Goal: Information Seeking & Learning: Check status

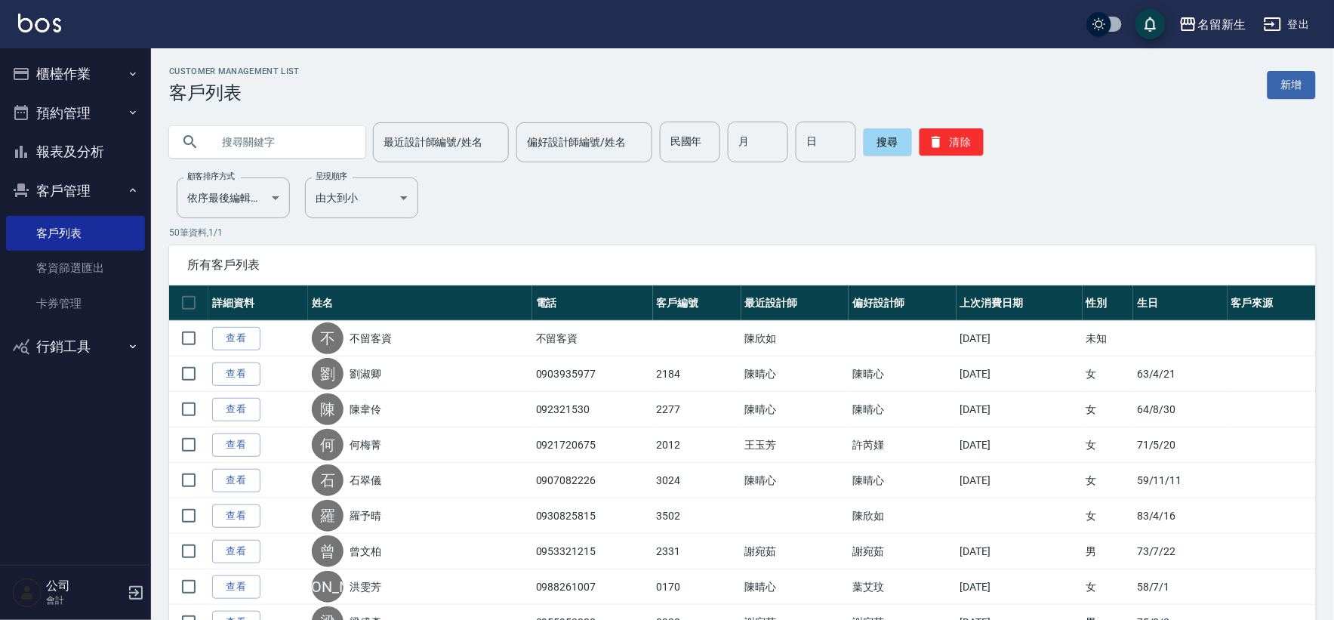
click at [79, 192] on button "客戶管理" at bounding box center [75, 190] width 139 height 39
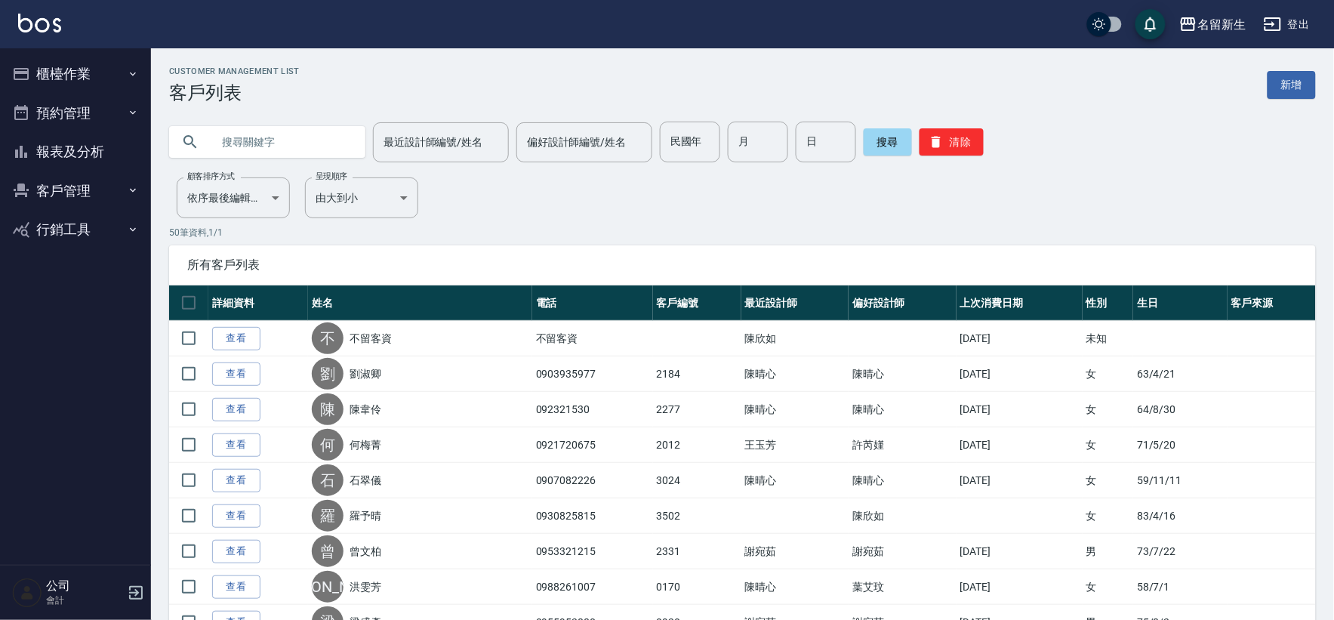
click at [76, 143] on button "報表及分析" at bounding box center [75, 151] width 139 height 39
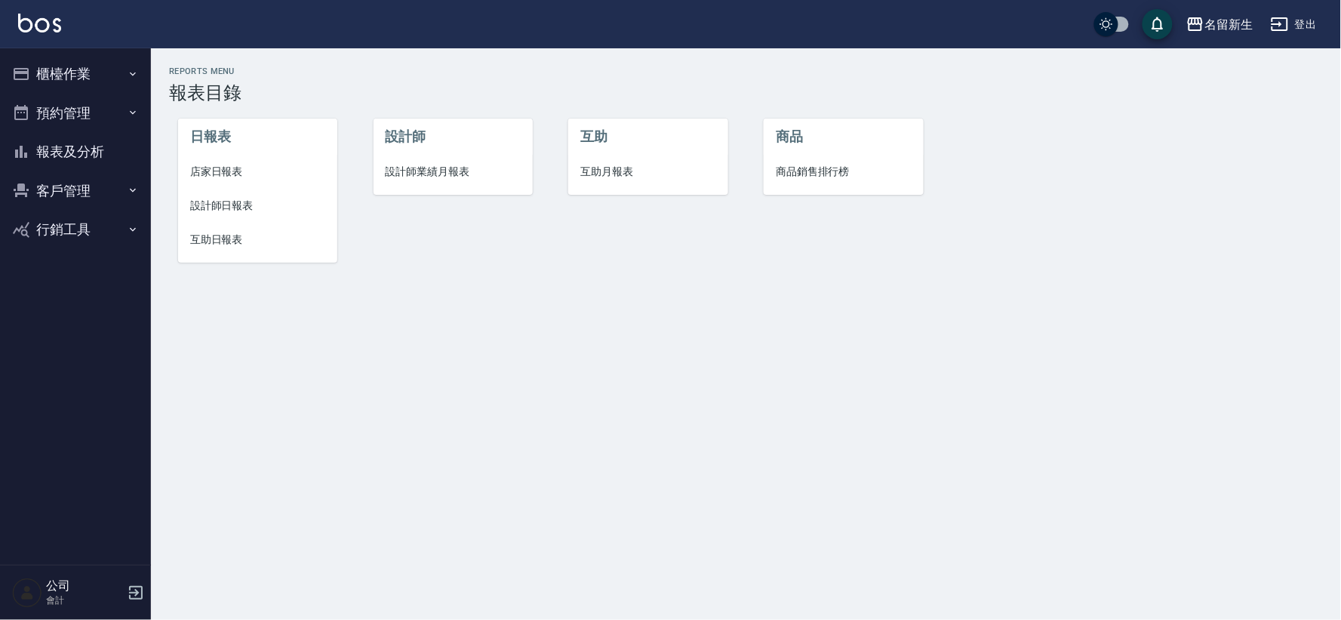
click at [653, 172] on span "互助月報表" at bounding box center [647, 172] width 135 height 16
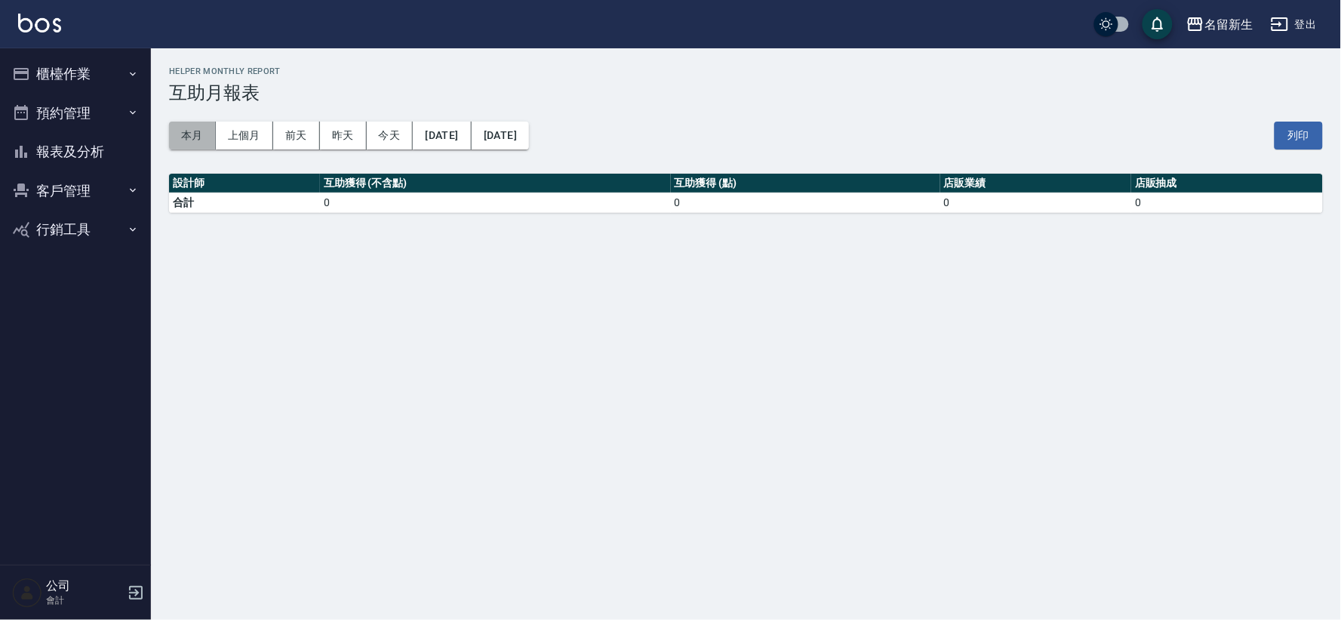
click at [196, 131] on button "本月" at bounding box center [192, 136] width 47 height 28
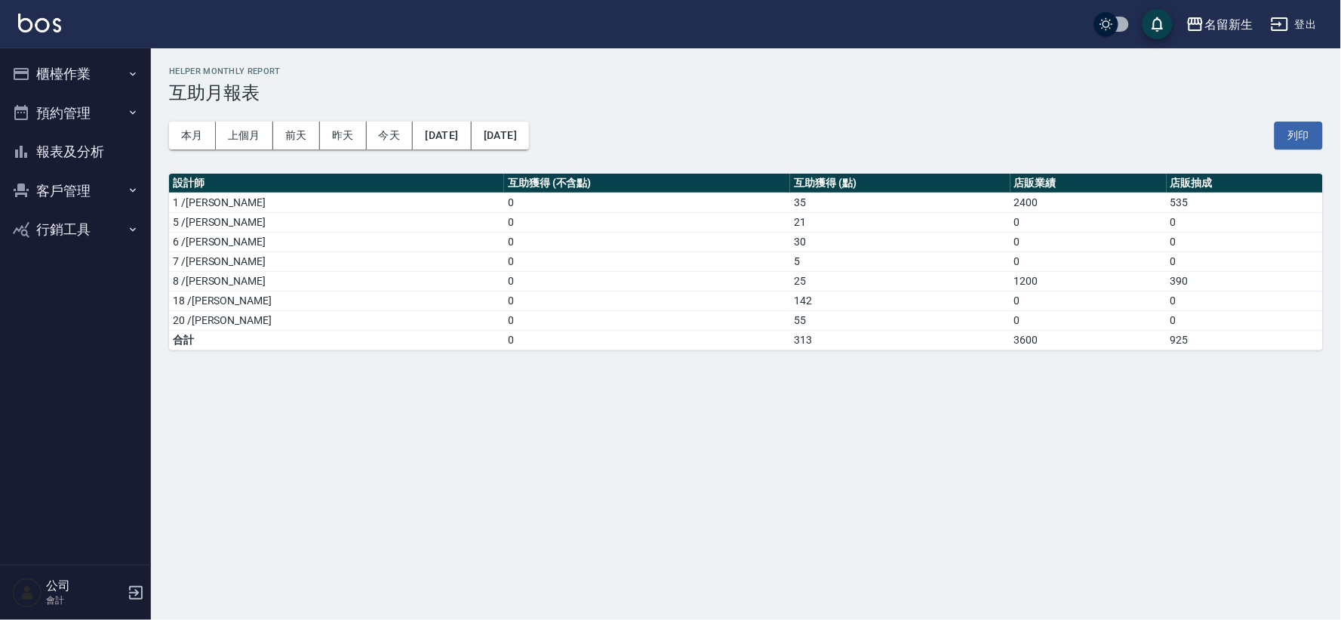
click at [66, 186] on button "客戶管理" at bounding box center [75, 190] width 139 height 39
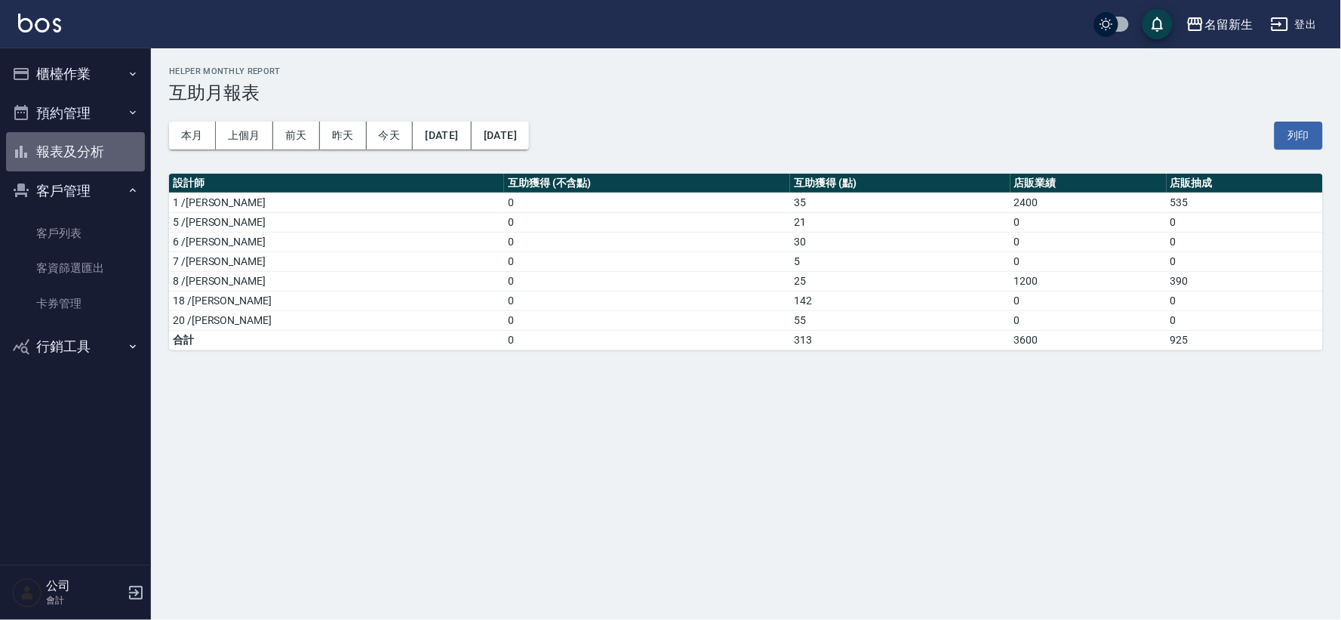
click at [107, 149] on button "報表及分析" at bounding box center [75, 151] width 139 height 39
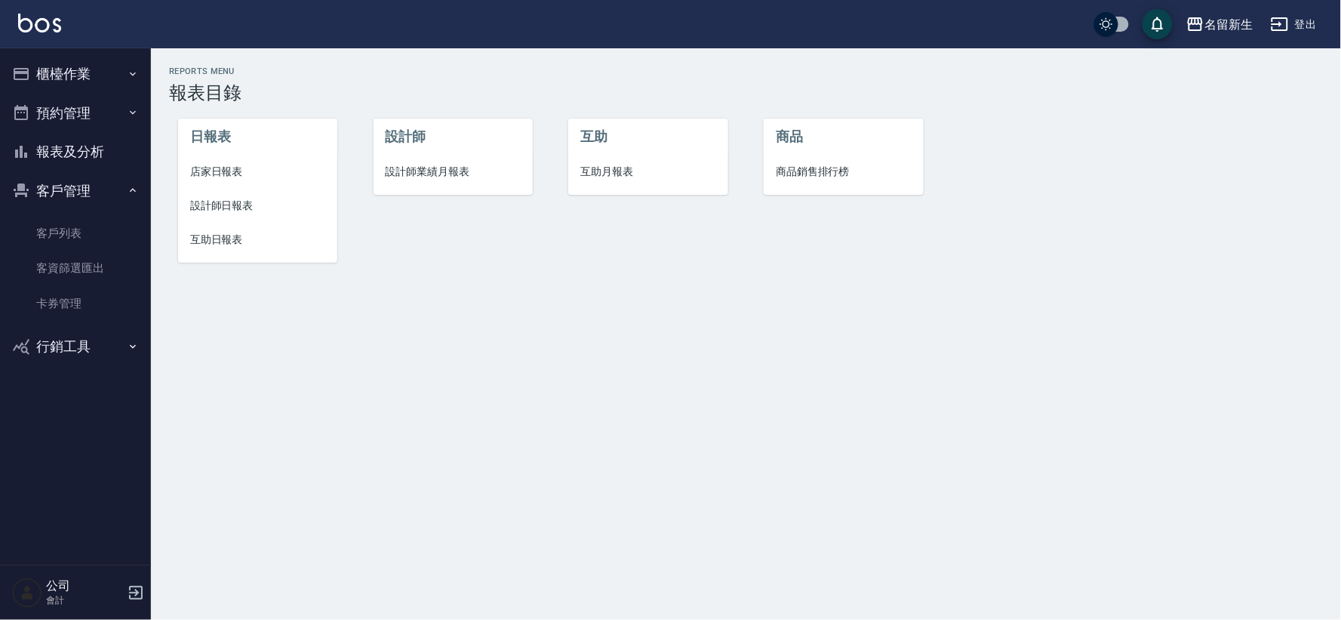
click at [459, 164] on span "設計師業績月報表" at bounding box center [453, 172] width 135 height 16
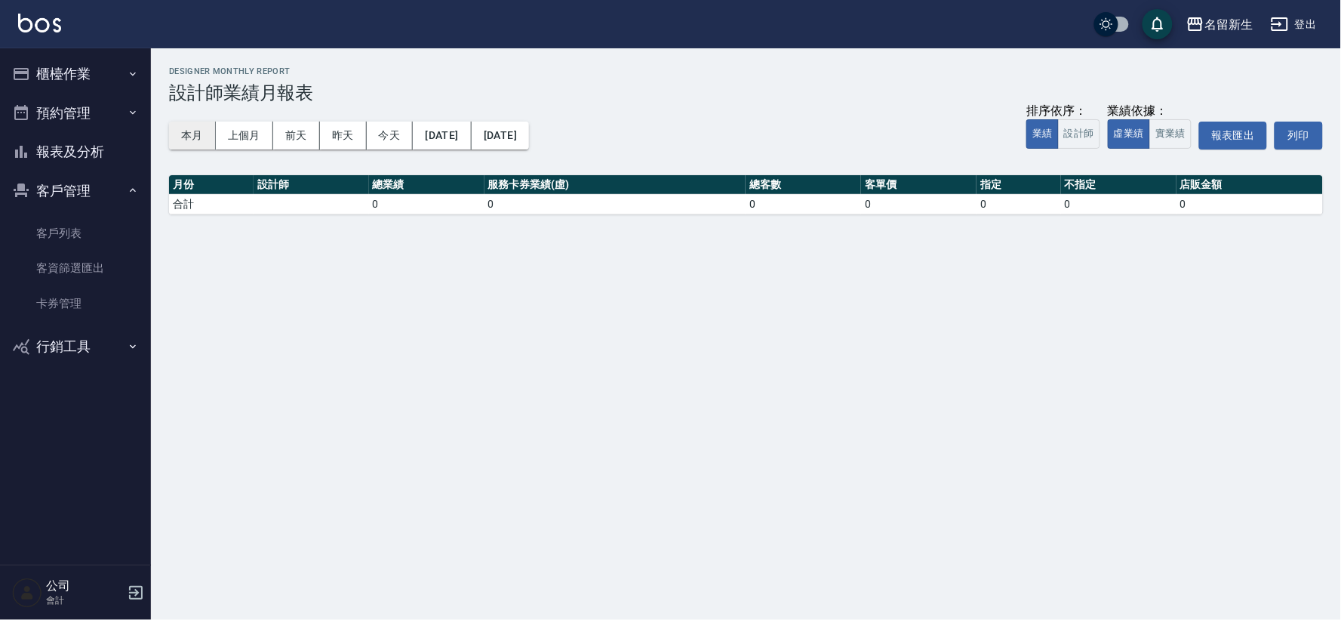
click at [184, 137] on button "本月" at bounding box center [192, 136] width 47 height 28
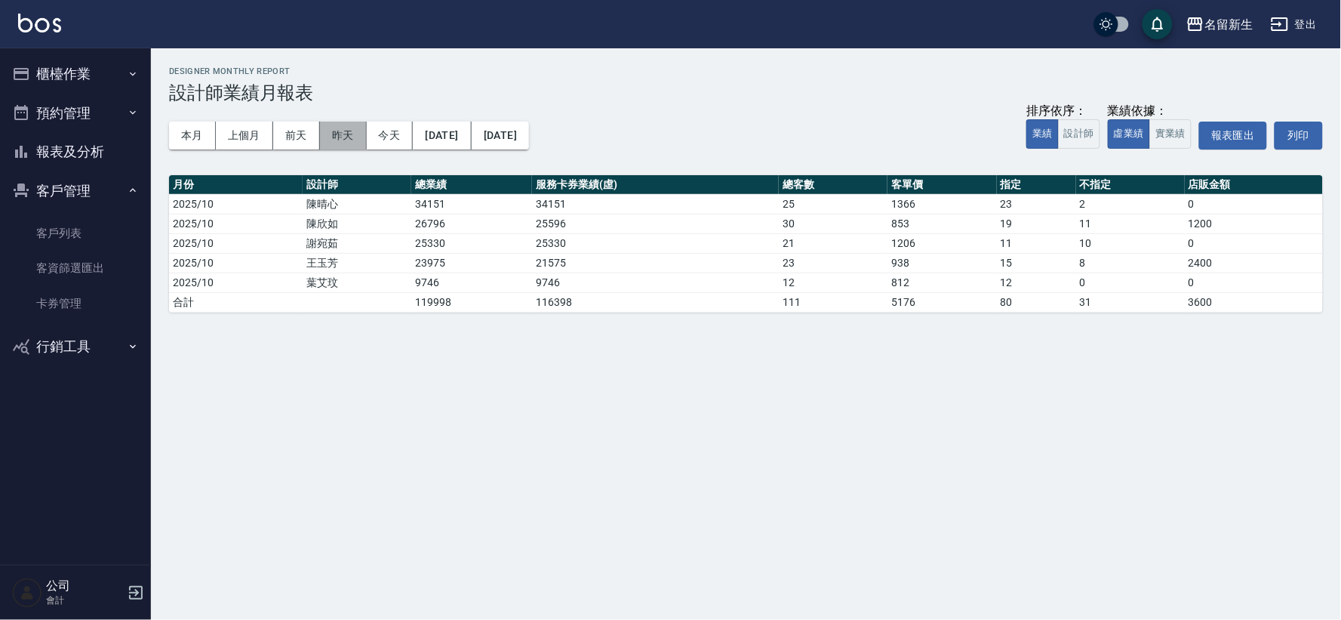
click at [344, 142] on button "昨天" at bounding box center [343, 136] width 47 height 28
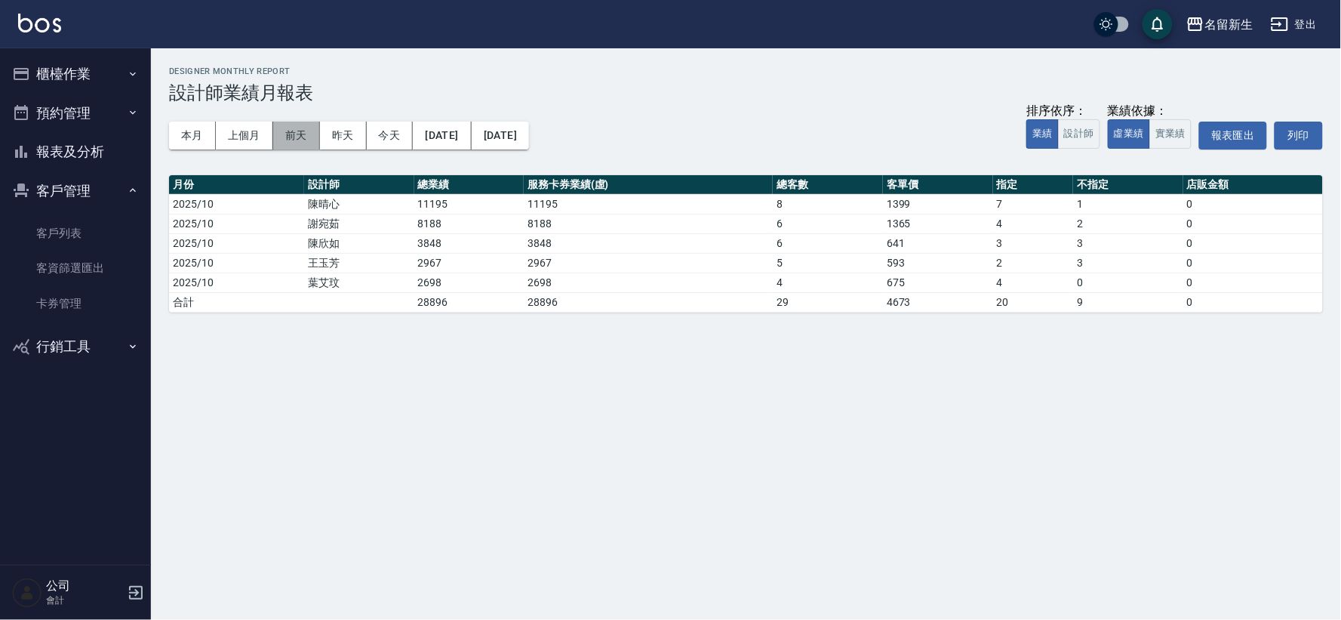
click at [299, 142] on button "前天" at bounding box center [296, 136] width 47 height 28
click at [344, 144] on button "昨天" at bounding box center [343, 136] width 47 height 28
click at [192, 133] on button "本月" at bounding box center [192, 136] width 47 height 28
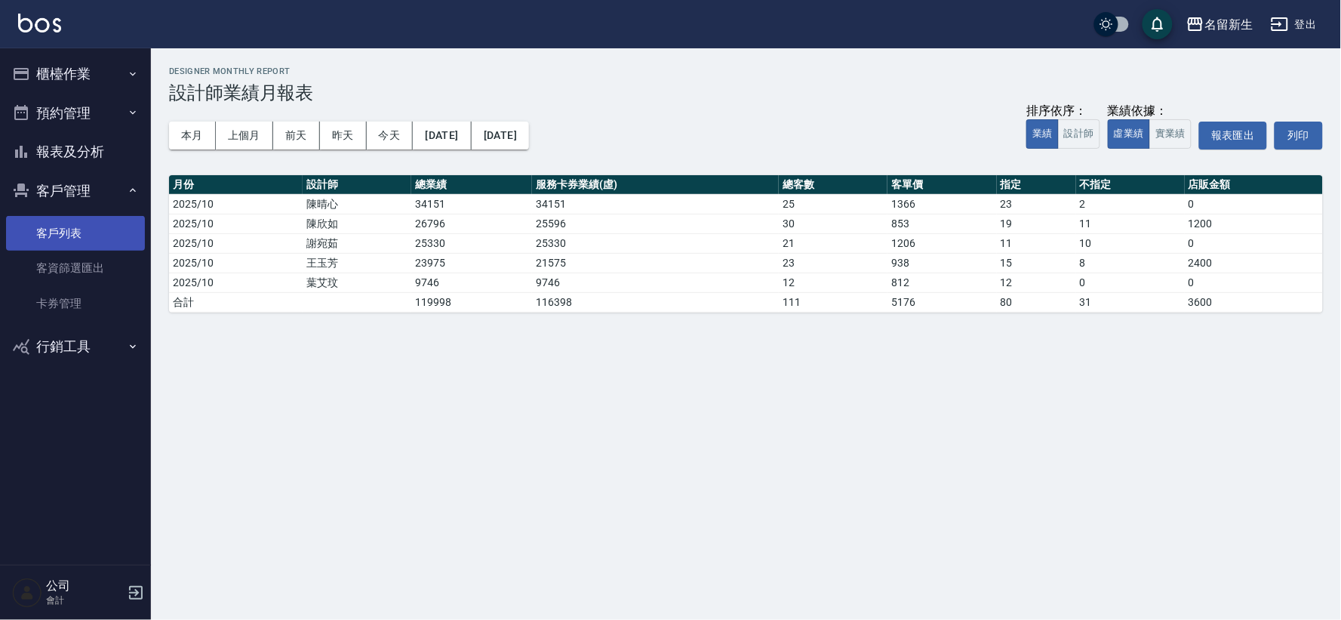
click at [63, 216] on link "客戶列表" at bounding box center [75, 233] width 139 height 35
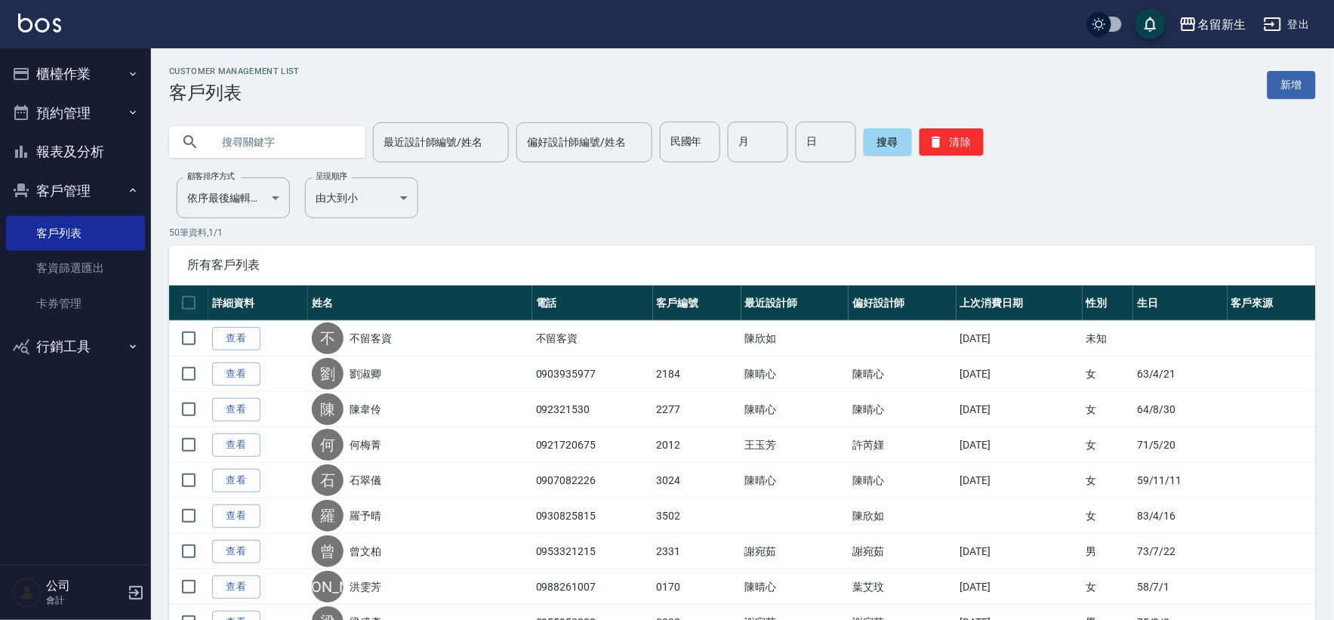
click at [76, 189] on button "客戶管理" at bounding box center [75, 190] width 139 height 39
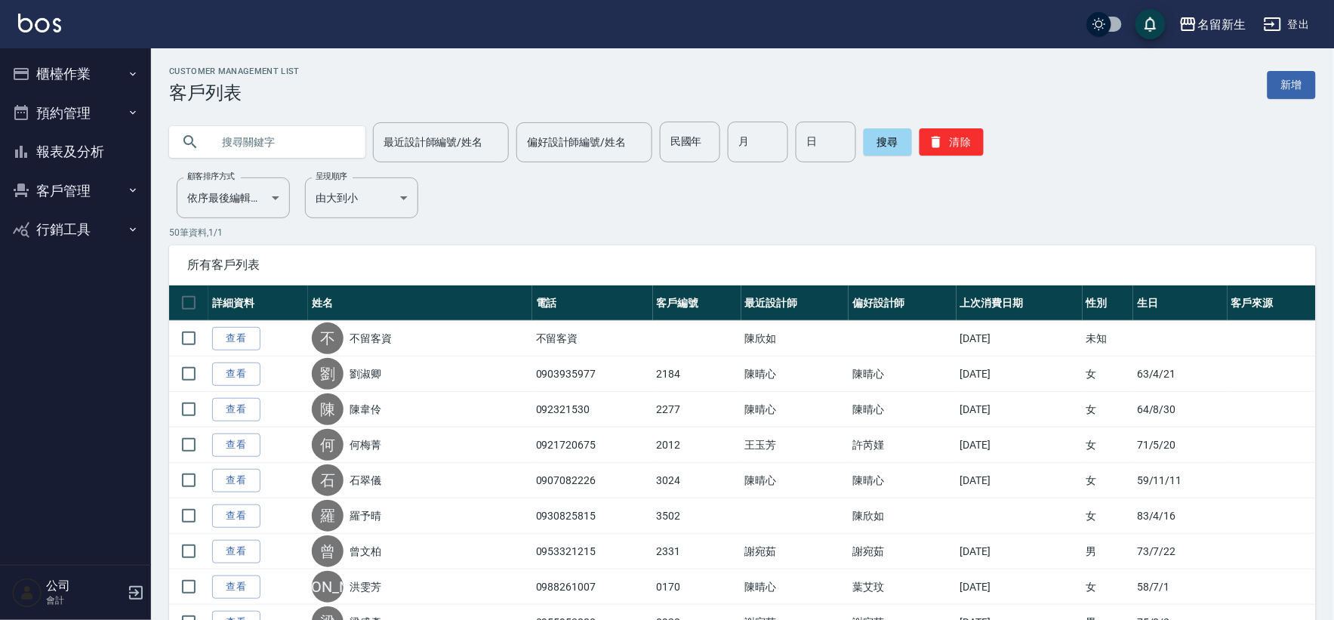
click at [76, 194] on button "客戶管理" at bounding box center [75, 190] width 139 height 39
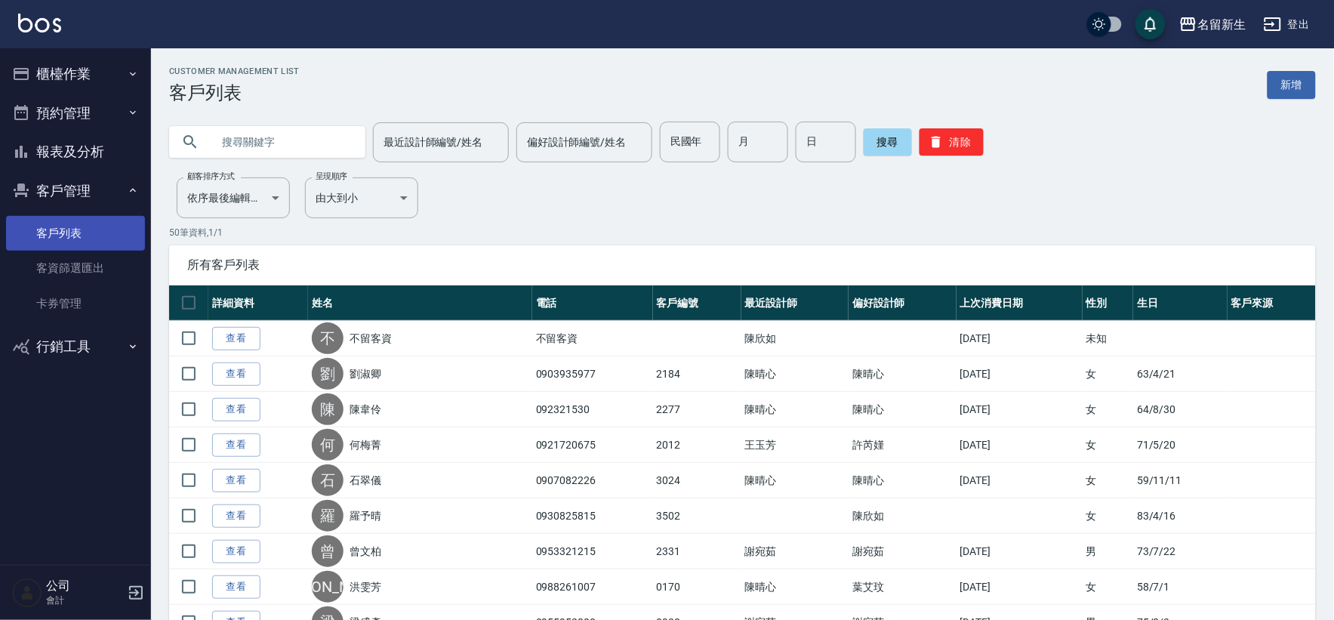
click at [74, 228] on link "客戶列表" at bounding box center [75, 233] width 139 height 35
click at [680, 149] on input "民國年" at bounding box center [690, 142] width 60 height 41
type input "88"
type input "02"
type input "08"
